Goal: Task Accomplishment & Management: Manage account settings

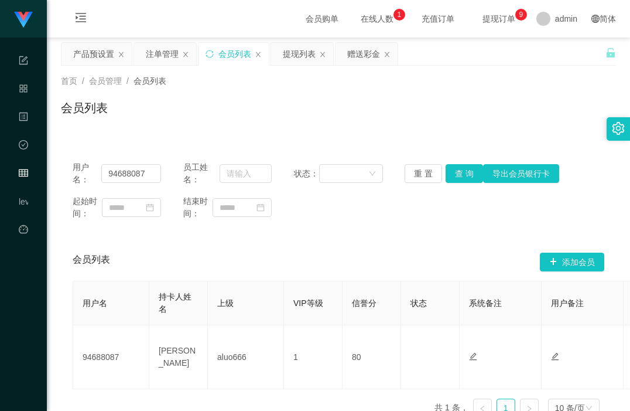
click at [279, 123] on div "会员列表" at bounding box center [338, 112] width 555 height 27
click at [126, 177] on input "94688087" at bounding box center [131, 173] width 60 height 19
drag, startPoint x: 126, startPoint y: 177, endPoint x: 132, endPoint y: 177, distance: 6.4
click at [126, 177] on input "94688087" at bounding box center [131, 173] width 60 height 19
click at [297, 117] on div "会员列表" at bounding box center [338, 112] width 555 height 27
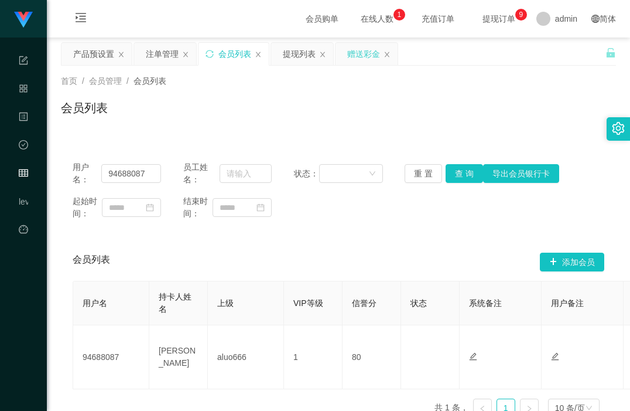
click at [365, 54] on div "赠送彩金" at bounding box center [363, 54] width 33 height 22
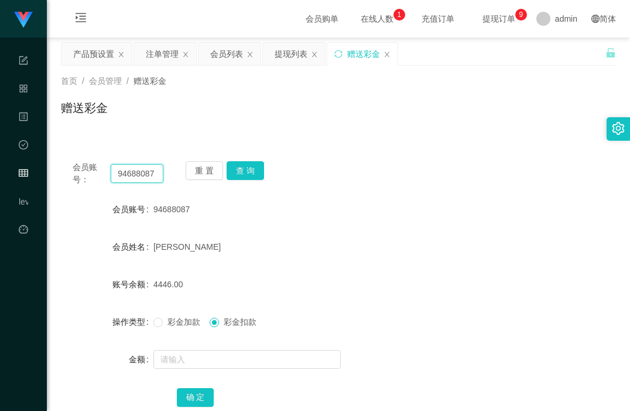
click at [128, 175] on input "94688087" at bounding box center [137, 173] width 53 height 19
type input "87560336"
click at [257, 172] on button "查 询" at bounding box center [245, 170] width 37 height 19
click at [141, 173] on input "87560336" at bounding box center [137, 173] width 53 height 19
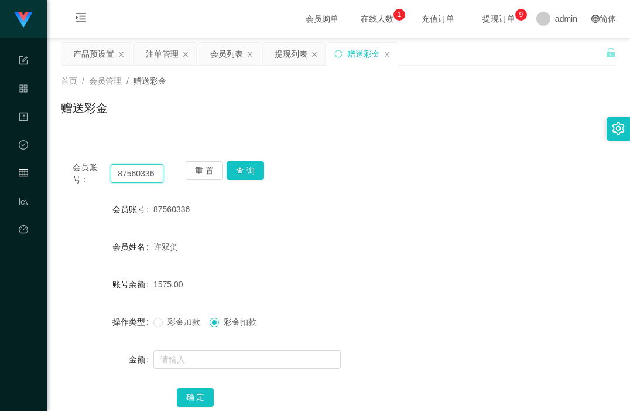
click at [141, 173] on input "87560336" at bounding box center [137, 173] width 53 height 19
click at [139, 175] on input "87560336" at bounding box center [137, 173] width 53 height 19
click at [145, 171] on input "87560336" at bounding box center [137, 173] width 53 height 19
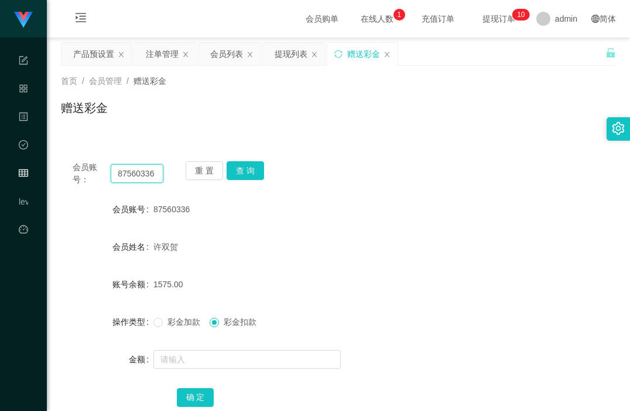
click at [145, 171] on input "87560336" at bounding box center [137, 173] width 53 height 19
click at [251, 165] on button "查 询" at bounding box center [245, 170] width 37 height 19
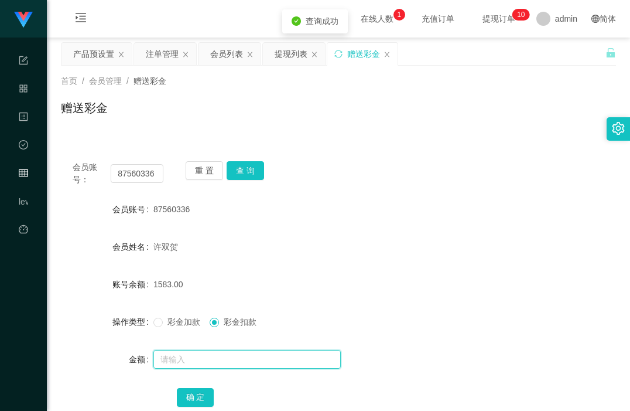
click at [181, 359] on input "text" at bounding box center [246, 359] width 187 height 19
click at [173, 364] on input "text" at bounding box center [246, 359] width 187 height 19
type input "3000"
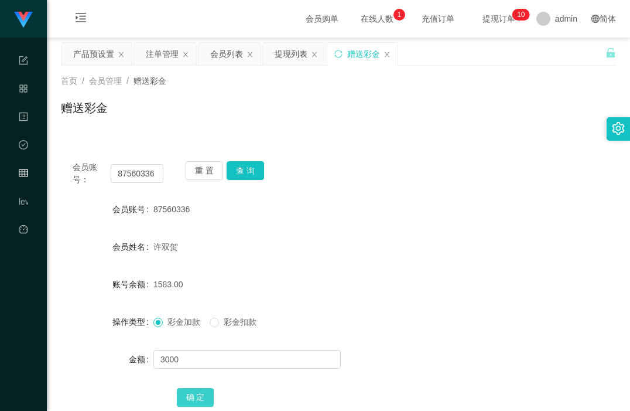
click at [188, 398] on button "确 定" at bounding box center [195, 397] width 37 height 19
click at [323, 280] on div "4583.00" at bounding box center [315, 283] width 324 height 23
click at [142, 175] on input "87560336" at bounding box center [137, 173] width 53 height 19
click at [344, 244] on div "许双贺" at bounding box center [315, 246] width 324 height 23
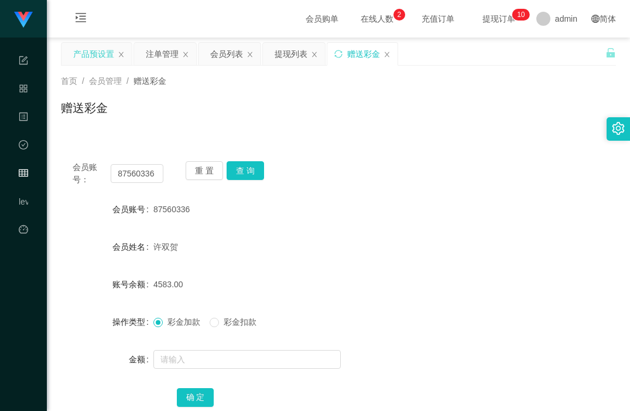
click at [105, 56] on div "产品预设置" at bounding box center [93, 54] width 41 height 22
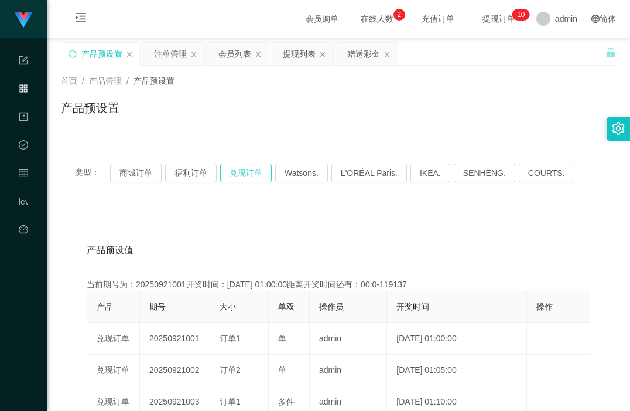
click at [238, 175] on button "兑现订单" at bounding box center [246, 172] width 52 height 19
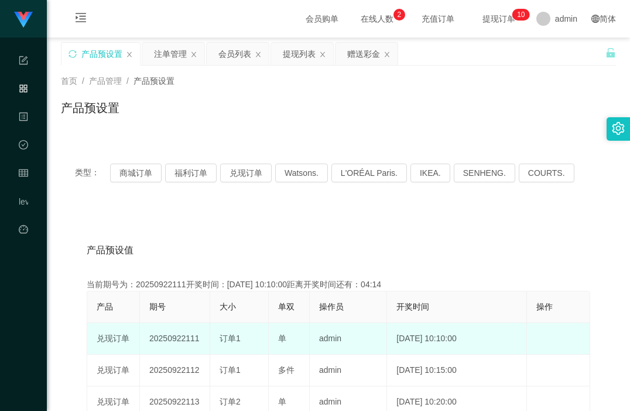
drag, startPoint x: 210, startPoint y: 339, endPoint x: 264, endPoint y: 328, distance: 55.5
click at [263, 329] on tr "兑现订单 20250922111 订单1 单 admin [DATE] 10:10:00 编 辑 限制投注" at bounding box center [338, 339] width 503 height 32
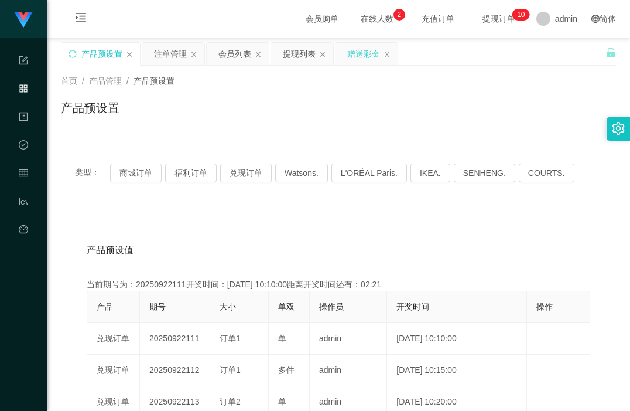
drag, startPoint x: 367, startPoint y: 57, endPoint x: 347, endPoint y: 65, distance: 21.0
click at [367, 57] on div "赠送彩金" at bounding box center [363, 54] width 33 height 22
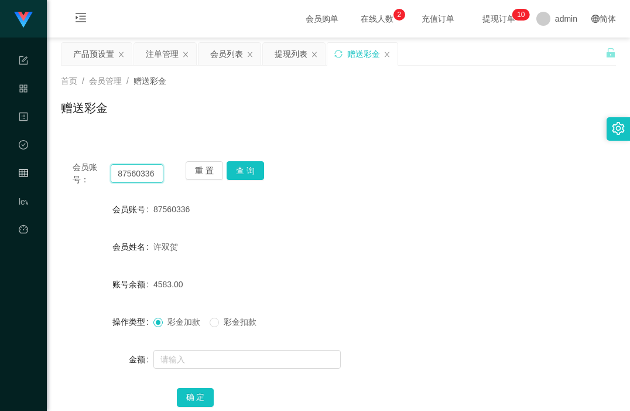
click at [134, 173] on input "87560336" at bounding box center [137, 173] width 53 height 19
click at [251, 173] on button "查 询" at bounding box center [245, 170] width 37 height 19
click at [142, 177] on input "87560336" at bounding box center [137, 173] width 53 height 19
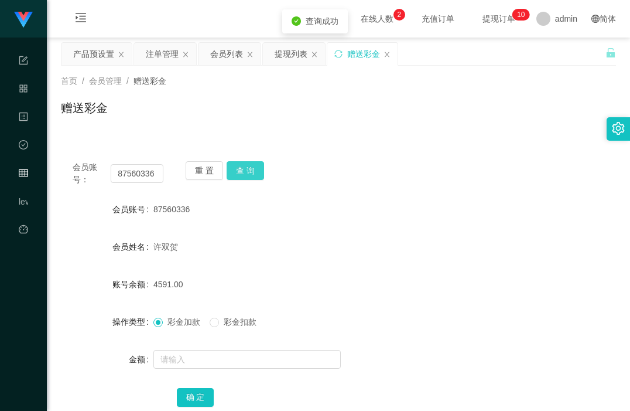
click at [247, 167] on button "查 询" at bounding box center [245, 170] width 37 height 19
click at [297, 187] on div "会员账号： 87560336 重 置 查 询 会员账号 87560336 会员姓名 [PERSON_NAME] 账号余额 4591.00 操作类型 彩金加款 …" at bounding box center [338, 291] width 555 height 285
click at [244, 170] on button "查 询" at bounding box center [245, 170] width 37 height 19
click at [343, 154] on div "会员账号： 87560336 重 置 查 询 会员账号 87560336 会员姓名 [PERSON_NAME] 账号余额 4591.00 操作类型 彩金加款 …" at bounding box center [338, 291] width 555 height 285
click at [141, 174] on input "87560336" at bounding box center [137, 173] width 53 height 19
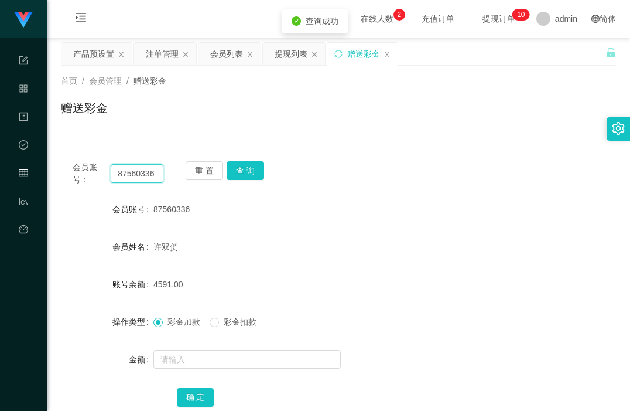
click at [141, 174] on input "87560336" at bounding box center [137, 173] width 53 height 19
click at [346, 169] on div "会员账号： 87560336 重 置 查 询" at bounding box center [338, 173] width 555 height 25
click at [160, 52] on div "注单管理" at bounding box center [162, 54] width 33 height 22
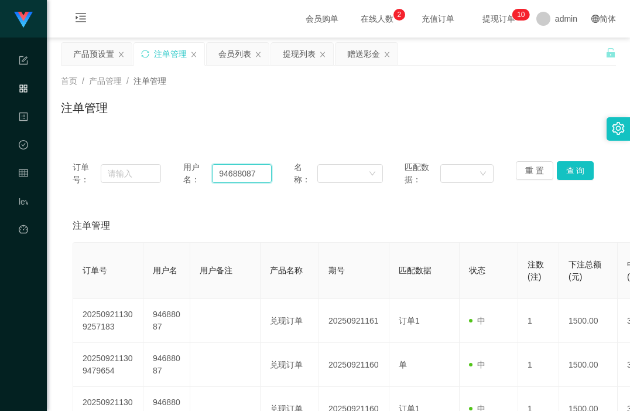
click at [231, 174] on input "94688087" at bounding box center [242, 173] width 60 height 19
paste input "87560336"
type input "87560336"
click at [564, 174] on button "查 询" at bounding box center [575, 170] width 37 height 19
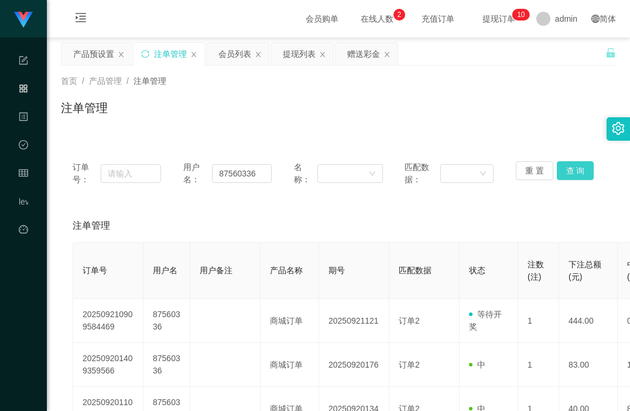
click at [572, 166] on button "查 询" at bounding box center [575, 170] width 37 height 19
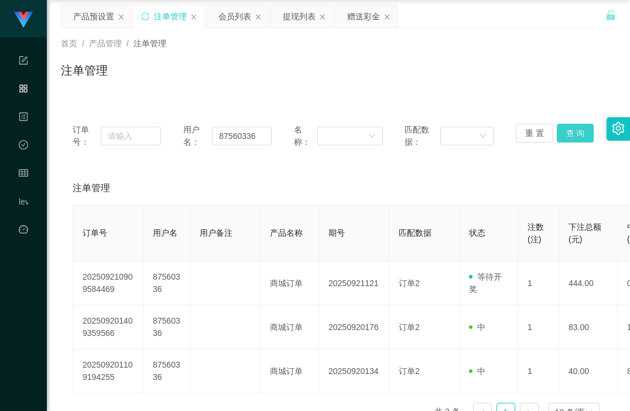
scroll to position [59, 0]
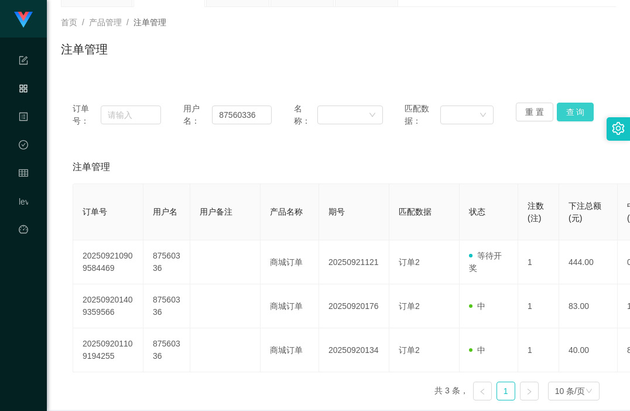
click at [563, 117] on button "查 询" at bounding box center [575, 111] width 37 height 19
click at [569, 106] on button "查 询" at bounding box center [575, 111] width 37 height 19
click at [574, 117] on button "查 询" at bounding box center [575, 111] width 37 height 19
click at [573, 117] on button "查 询" at bounding box center [575, 111] width 37 height 19
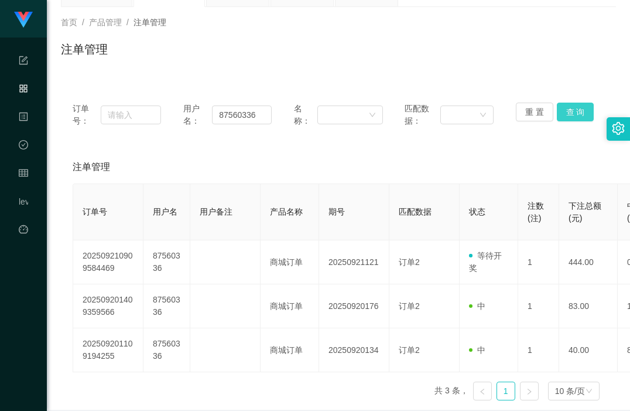
click at [570, 113] on button "查 询" at bounding box center [575, 111] width 37 height 19
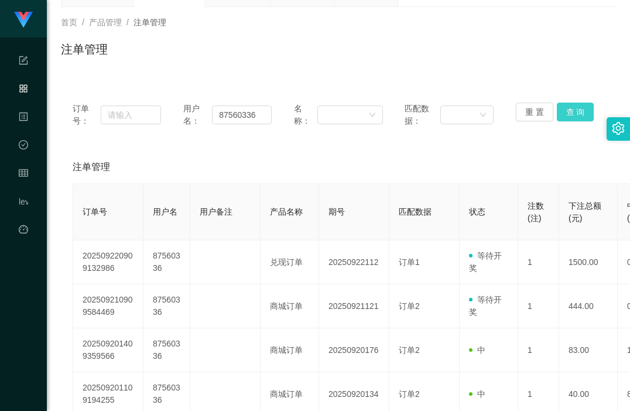
click at [565, 112] on button "查 询" at bounding box center [575, 111] width 37 height 19
click at [569, 108] on button "查 询" at bounding box center [575, 111] width 37 height 19
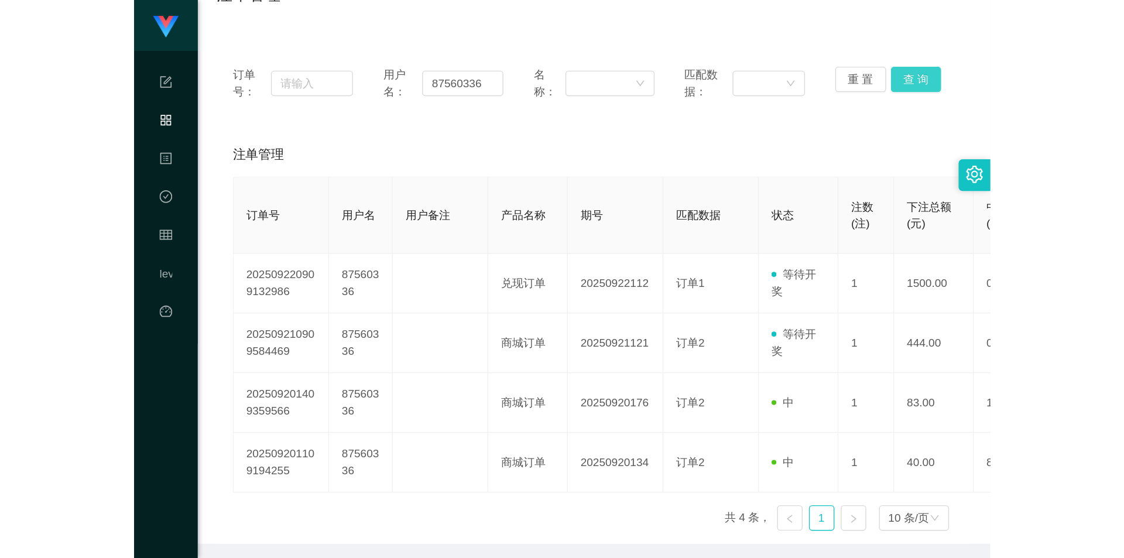
scroll to position [117, 0]
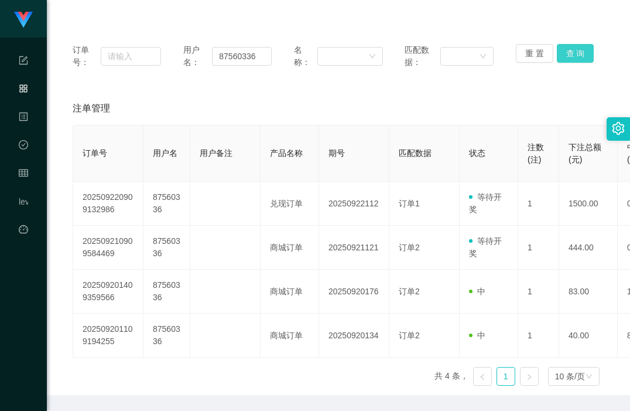
click at [569, 51] on button "查 询" at bounding box center [575, 53] width 37 height 19
click at [560, 56] on button "查 询" at bounding box center [575, 53] width 37 height 19
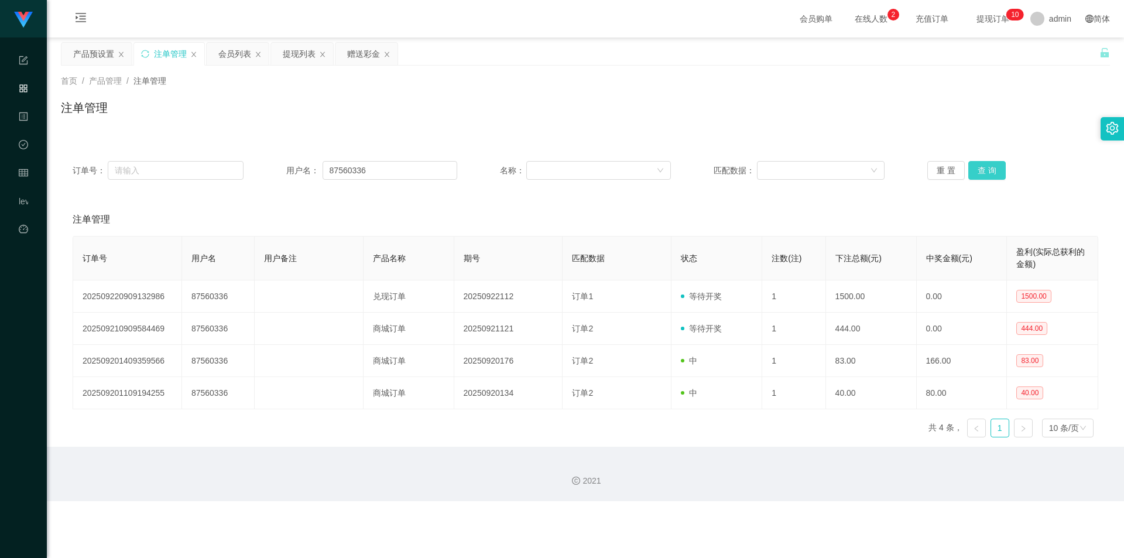
click at [630, 168] on button "查 询" at bounding box center [987, 170] width 37 height 19
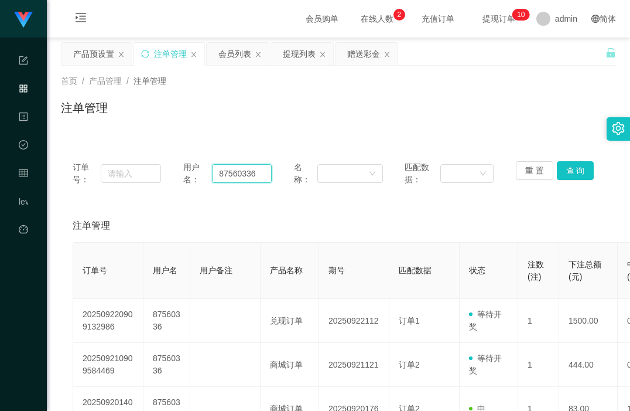
click at [232, 180] on input "87560336" at bounding box center [242, 173] width 60 height 19
click at [574, 172] on button "查 询" at bounding box center [575, 170] width 37 height 19
click at [241, 170] on input "87560336" at bounding box center [242, 173] width 60 height 19
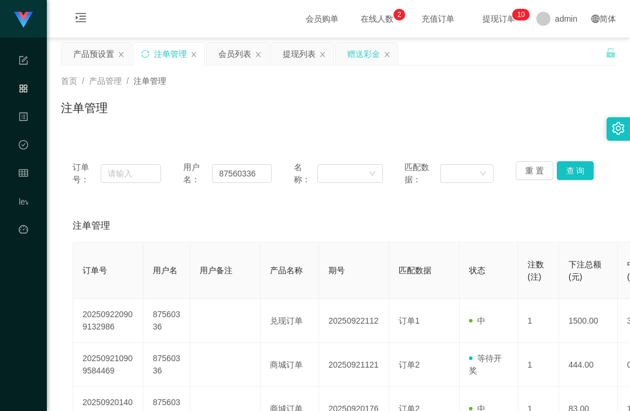
click at [360, 57] on div "赠送彩金" at bounding box center [363, 54] width 33 height 22
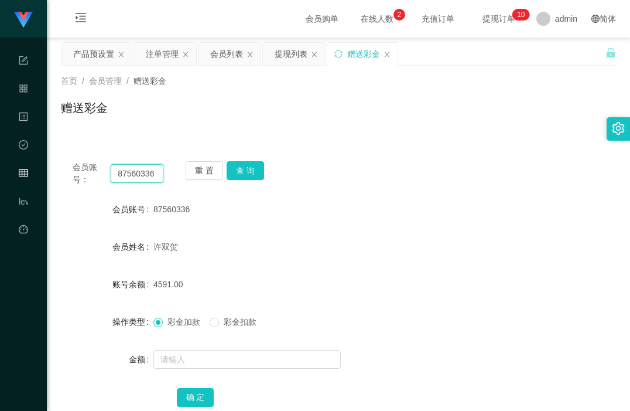
click at [142, 176] on input "87560336" at bounding box center [137, 173] width 53 height 19
click at [243, 163] on button "查 询" at bounding box center [245, 170] width 37 height 19
click at [244, 322] on span "彩金扣款" at bounding box center [240, 321] width 42 height 9
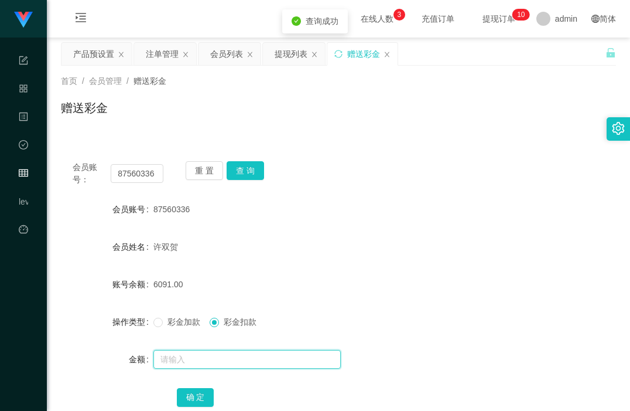
click at [218, 362] on input "text" at bounding box center [246, 359] width 187 height 19
type input "1500"
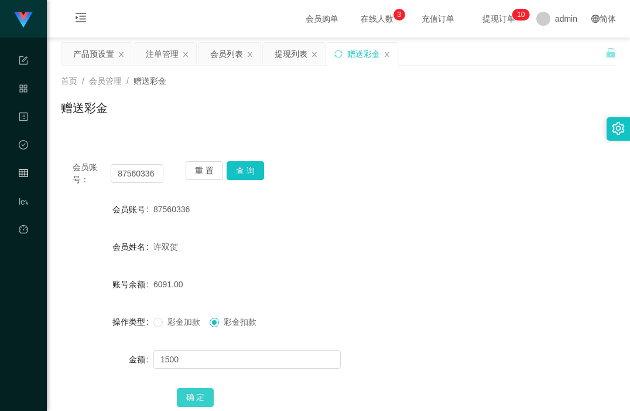
click at [190, 396] on button "确 定" at bounding box center [195, 397] width 37 height 19
click at [254, 170] on button "查 询" at bounding box center [245, 170] width 37 height 19
click at [138, 174] on input "87560336" at bounding box center [137, 173] width 53 height 19
drag, startPoint x: 155, startPoint y: 54, endPoint x: 158, endPoint y: 61, distance: 7.1
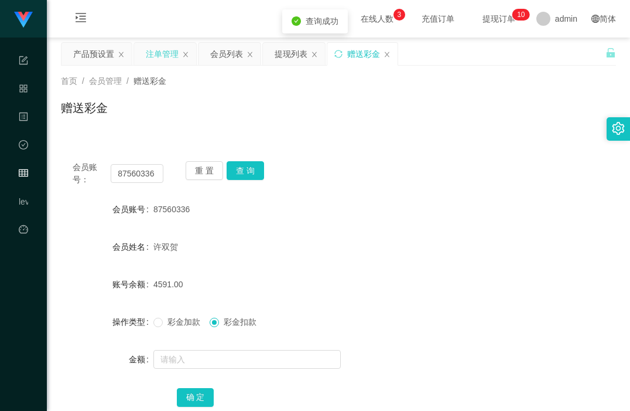
click at [155, 54] on div "注单管理" at bounding box center [162, 54] width 33 height 22
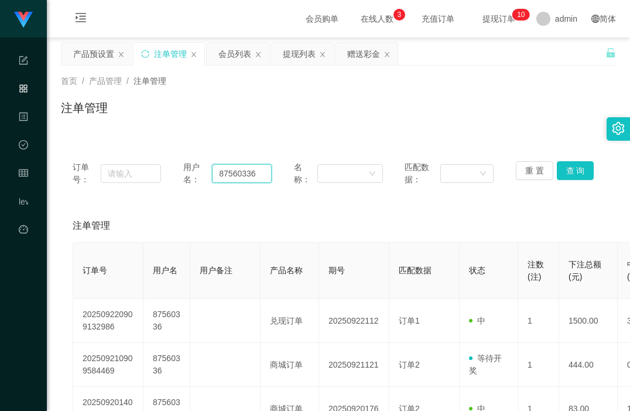
click at [234, 175] on input "87560336" at bounding box center [242, 173] width 60 height 19
click at [569, 172] on button "查 询" at bounding box center [575, 170] width 37 height 19
click at [572, 172] on button "查 询" at bounding box center [575, 170] width 37 height 19
click at [570, 168] on button "查 询" at bounding box center [575, 170] width 37 height 19
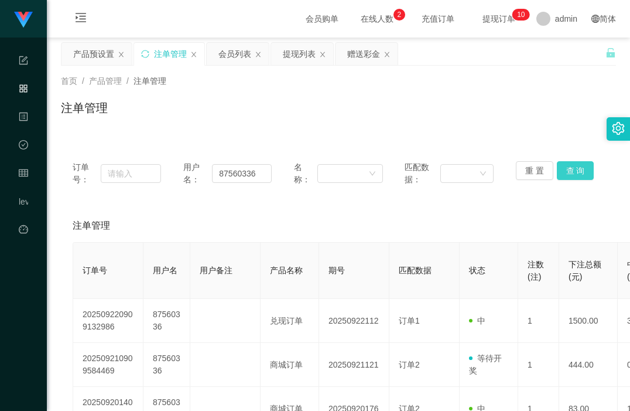
click at [575, 175] on button "查 询" at bounding box center [575, 170] width 37 height 19
click at [245, 173] on input "87560336" at bounding box center [242, 173] width 60 height 19
drag, startPoint x: 365, startPoint y: 52, endPoint x: 356, endPoint y: 59, distance: 12.1
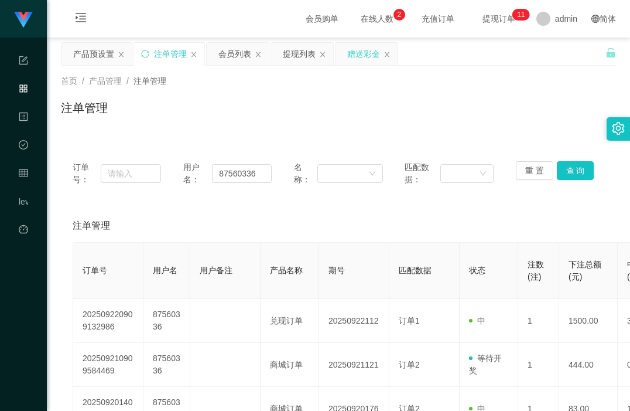
click at [365, 52] on div "赠送彩金" at bounding box center [363, 54] width 33 height 22
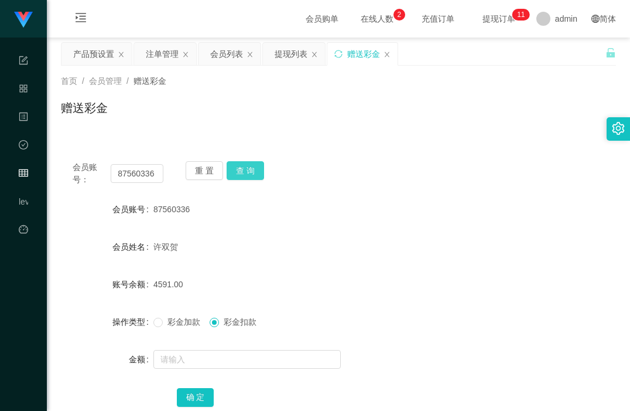
click at [244, 170] on button "查 询" at bounding box center [245, 170] width 37 height 19
click at [223, 57] on div "会员列表" at bounding box center [226, 54] width 33 height 22
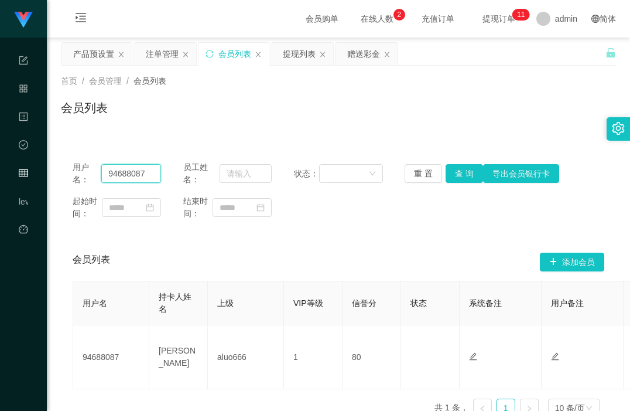
click at [124, 177] on input "94688087" at bounding box center [131, 173] width 60 height 19
paste input "87560336"
type input "87560336"
click at [460, 175] on button "查 询" at bounding box center [464, 173] width 37 height 19
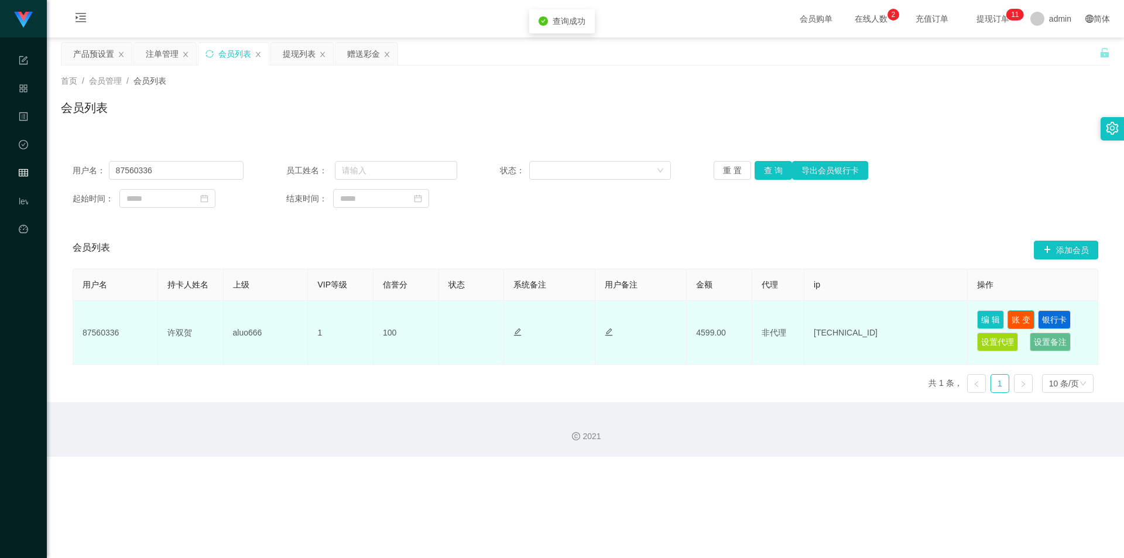
click at [630, 319] on button "账 变" at bounding box center [1021, 319] width 27 height 19
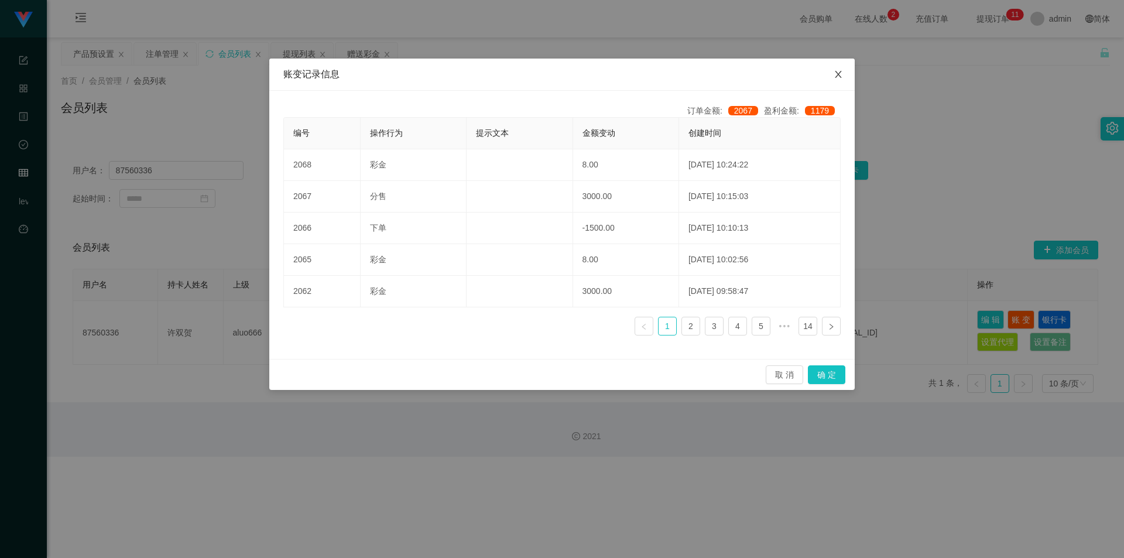
click at [630, 75] on icon "图标: close" at bounding box center [838, 74] width 9 height 9
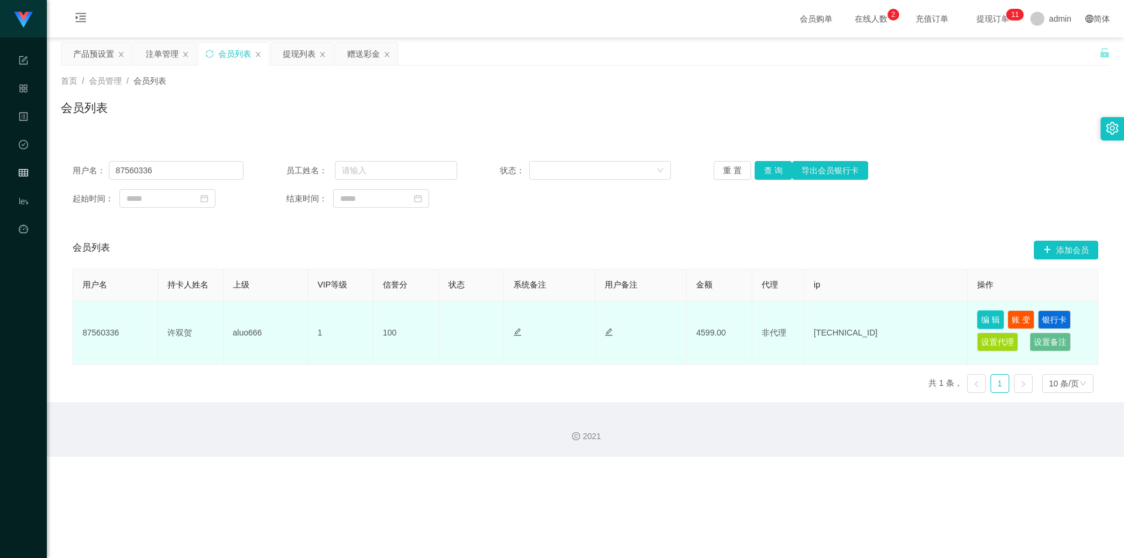
click at [630, 319] on button "编 辑" at bounding box center [990, 319] width 27 height 19
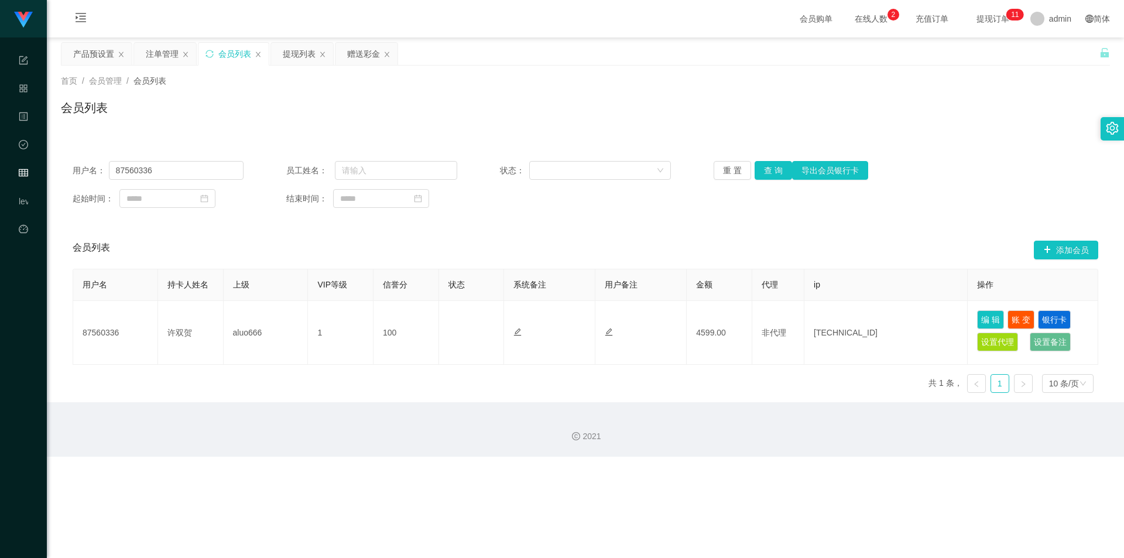
type input "87560336"
type input "许双贺"
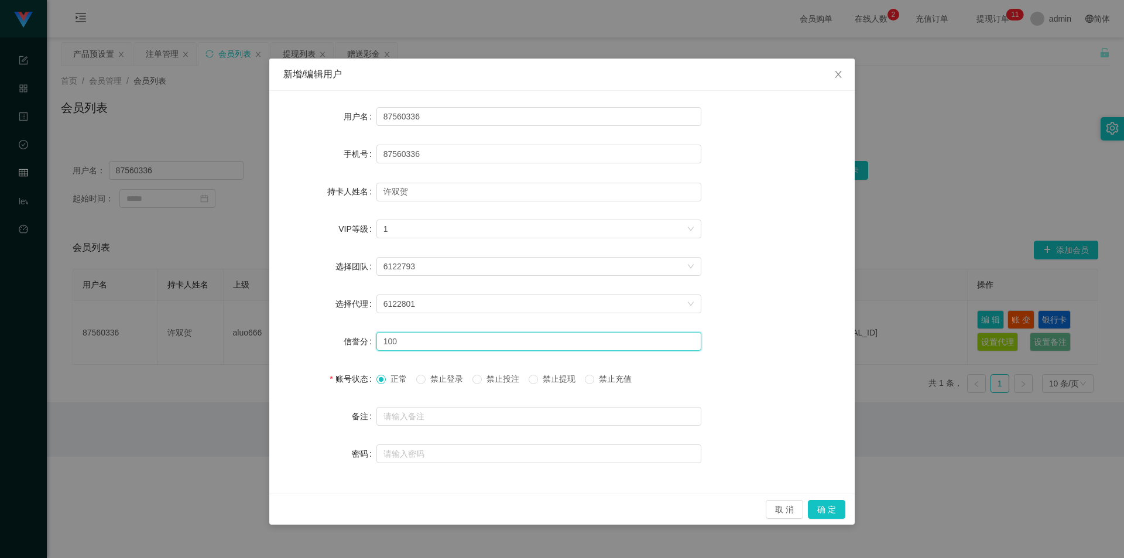
drag, startPoint x: 381, startPoint y: 344, endPoint x: 369, endPoint y: 346, distance: 12.4
click at [369, 346] on div "信誉分 100" at bounding box center [562, 341] width 558 height 23
type input "80"
click at [630, 410] on button "确 定" at bounding box center [826, 509] width 37 height 19
